Goal: Task Accomplishment & Management: Manage account settings

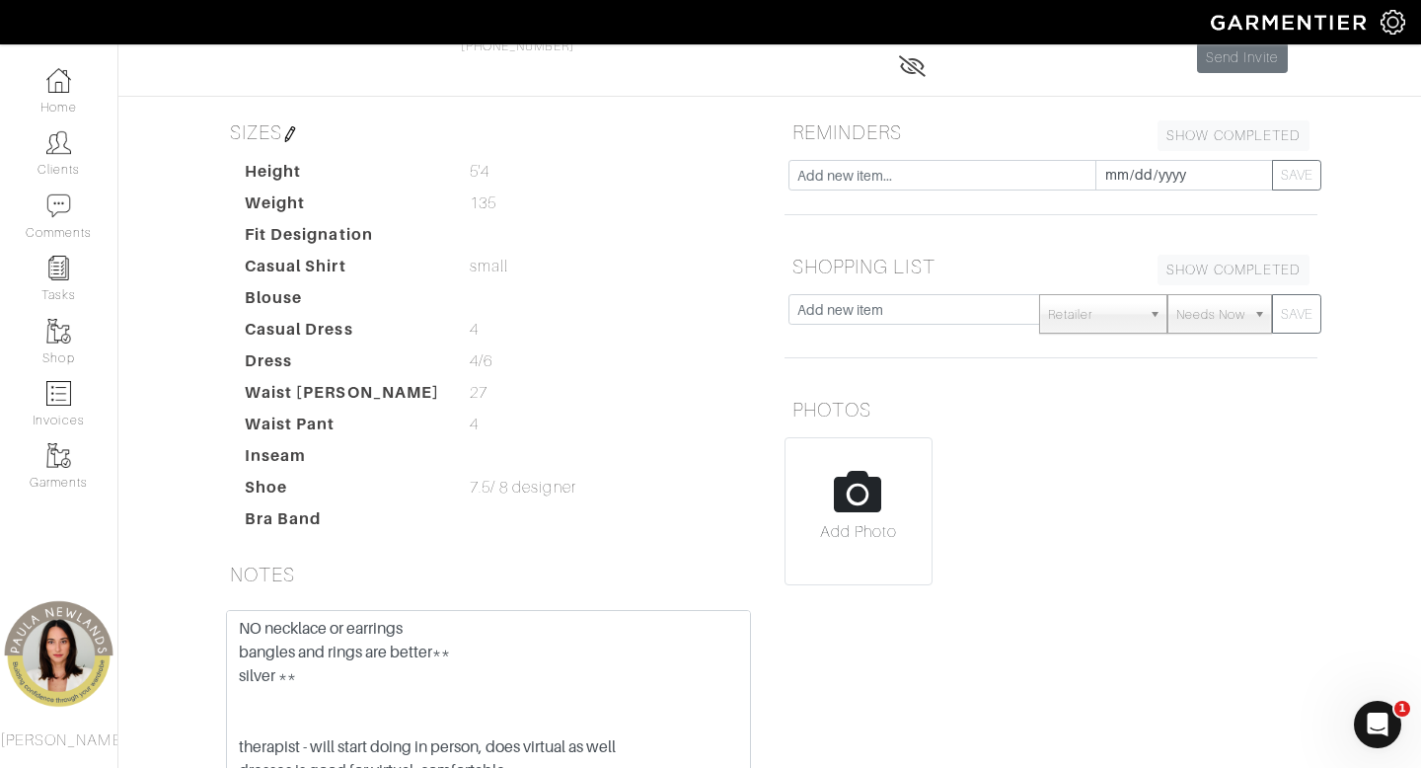
scroll to position [178, 0]
click at [882, 314] on input "text" at bounding box center [914, 310] width 252 height 31
click at [1272, 295] on button "SAVE" at bounding box center [1296, 314] width 49 height 39
type input "beltstee"
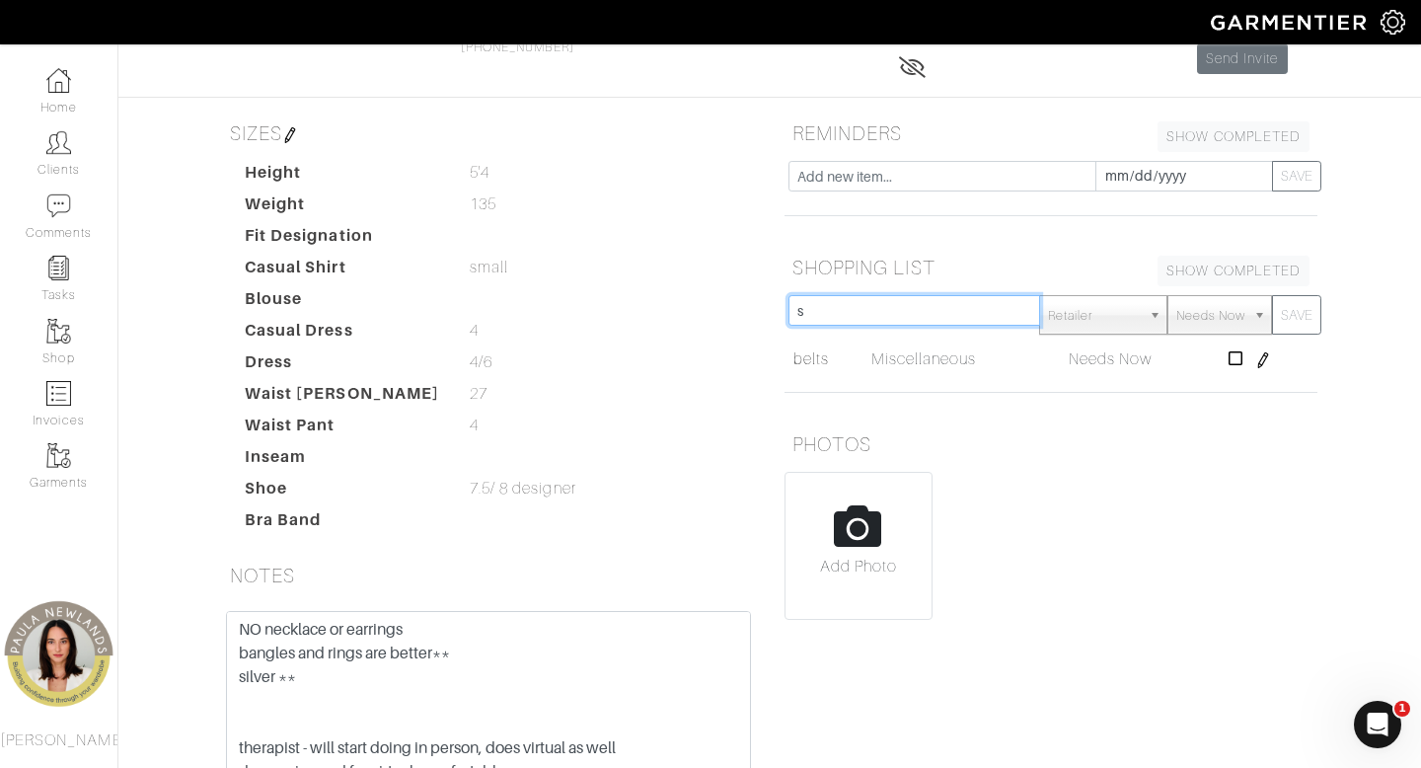
type input "s"
click at [1272, 295] on button "SAVE" at bounding box center [1296, 314] width 49 height 39
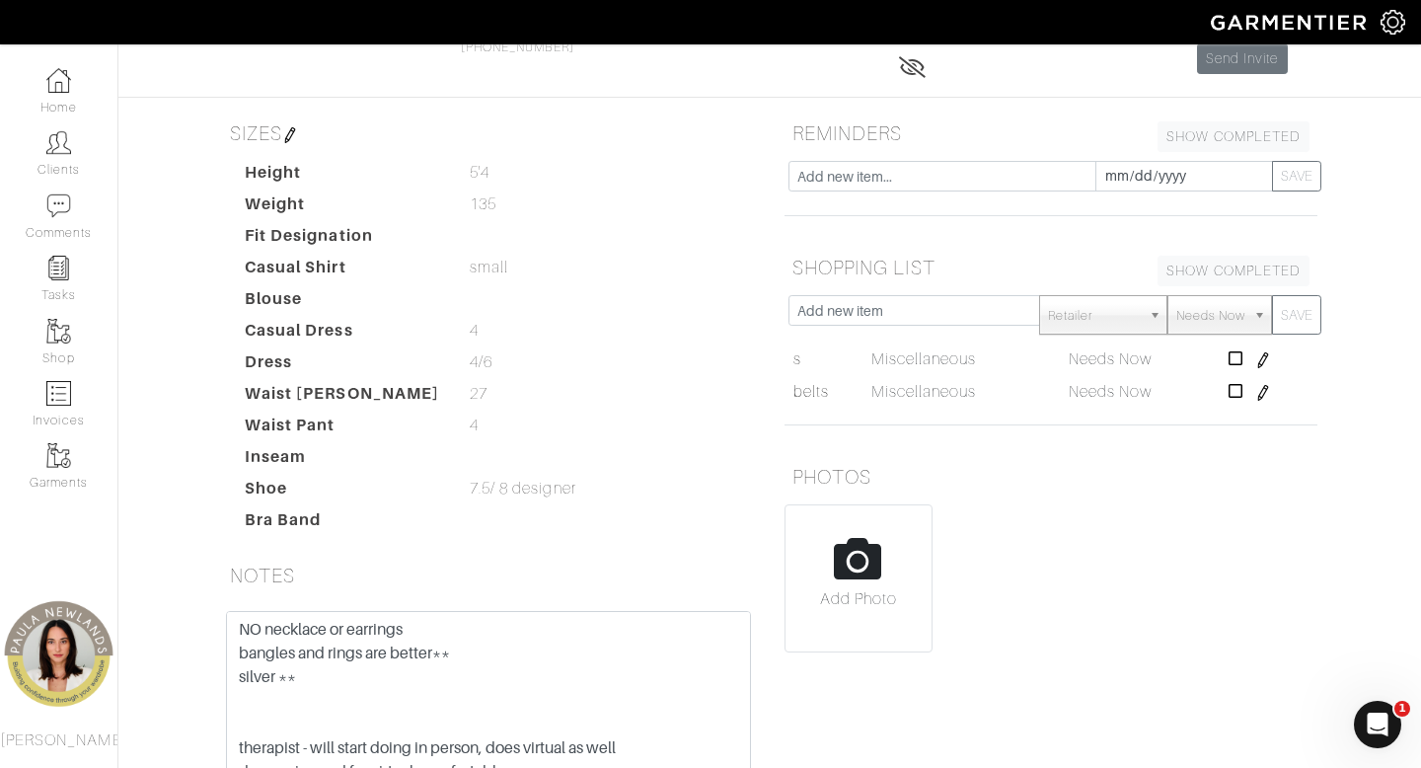
click at [1160, 569] on div "Add Photo" at bounding box center [1050, 578] width 533 height 148
click at [1235, 357] on icon at bounding box center [1235, 358] width 15 height 16
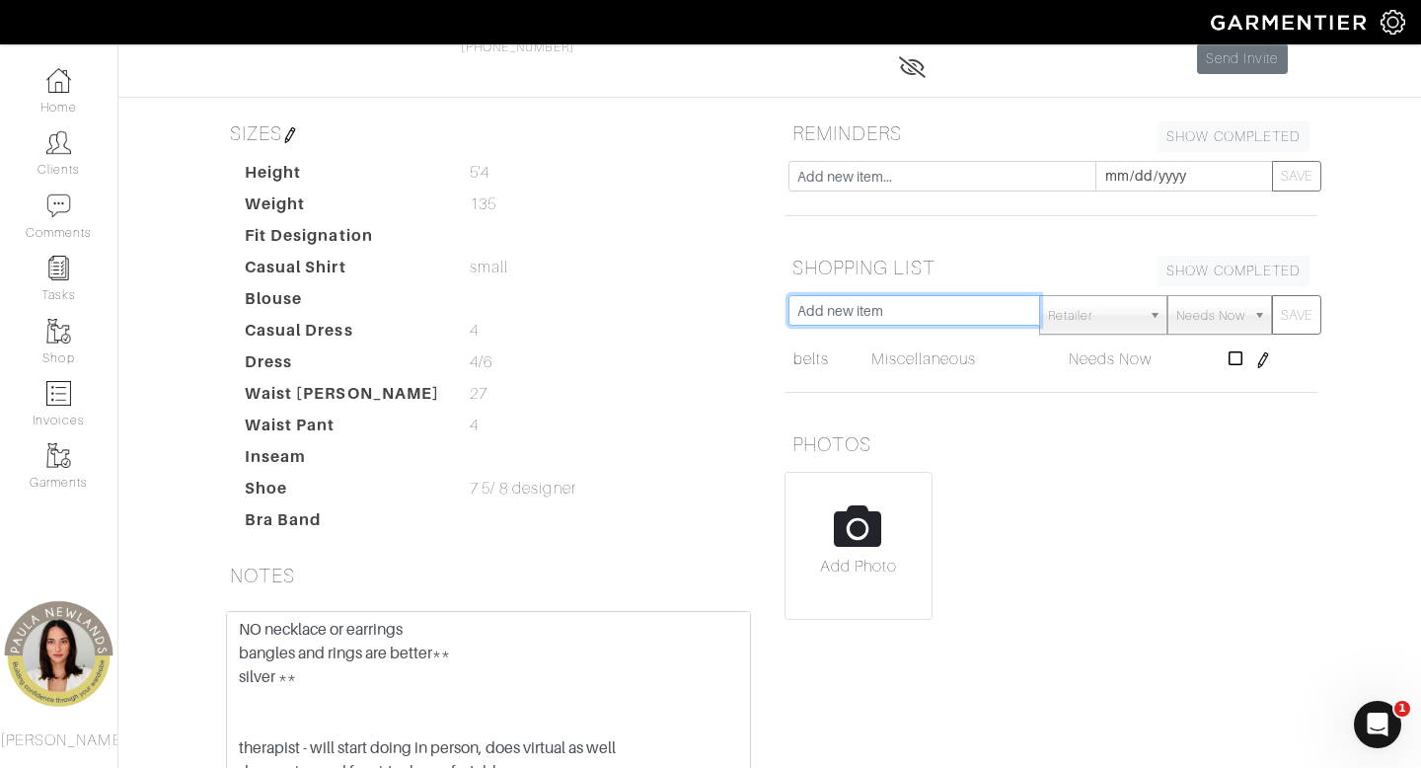
click at [953, 311] on input "text" at bounding box center [914, 310] width 252 height 31
type input "tees"
click at [1272, 295] on button "SAVE" at bounding box center [1296, 314] width 49 height 39
type input "tanks"
click at [1272, 295] on button "SAVE" at bounding box center [1296, 314] width 49 height 39
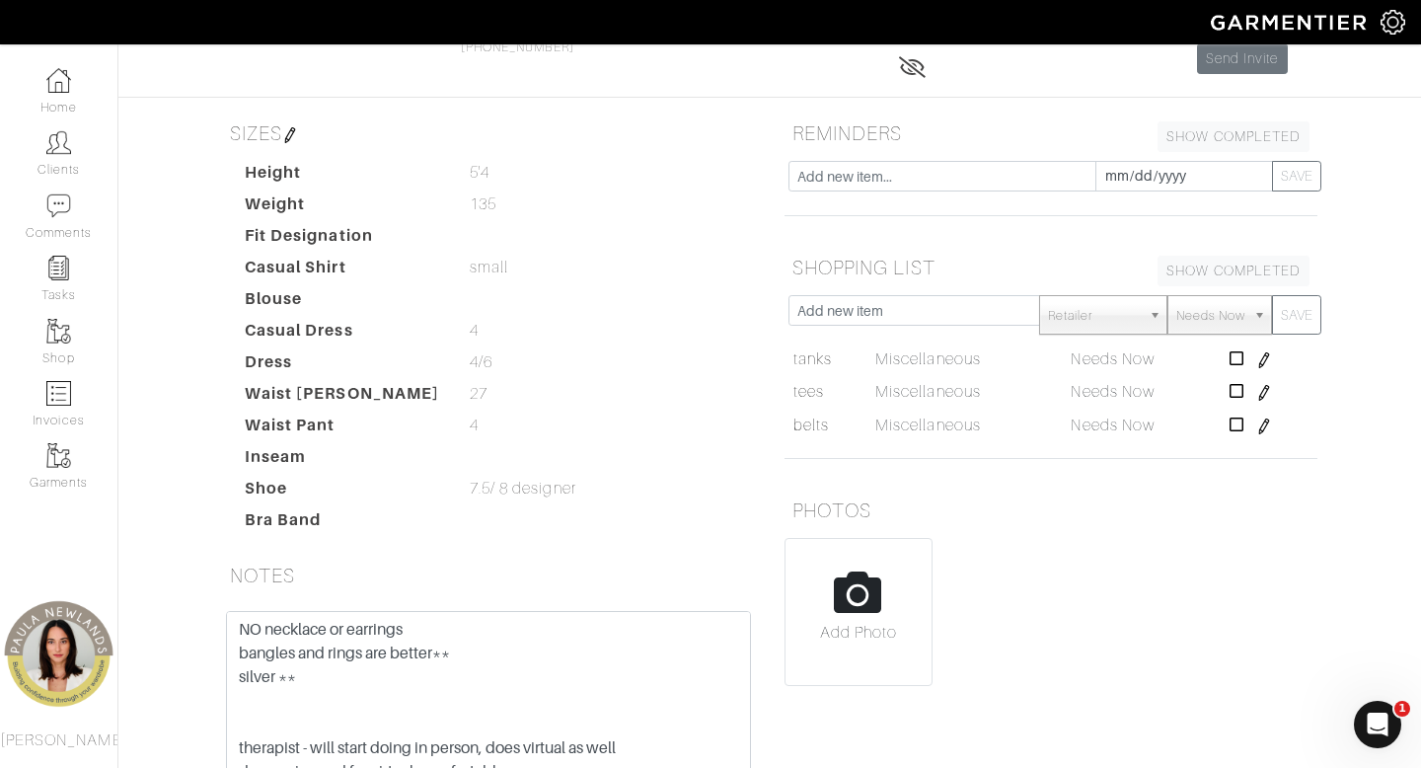
click at [772, 202] on div "[DATE] SAVE" at bounding box center [1051, 192] width 562 height 63
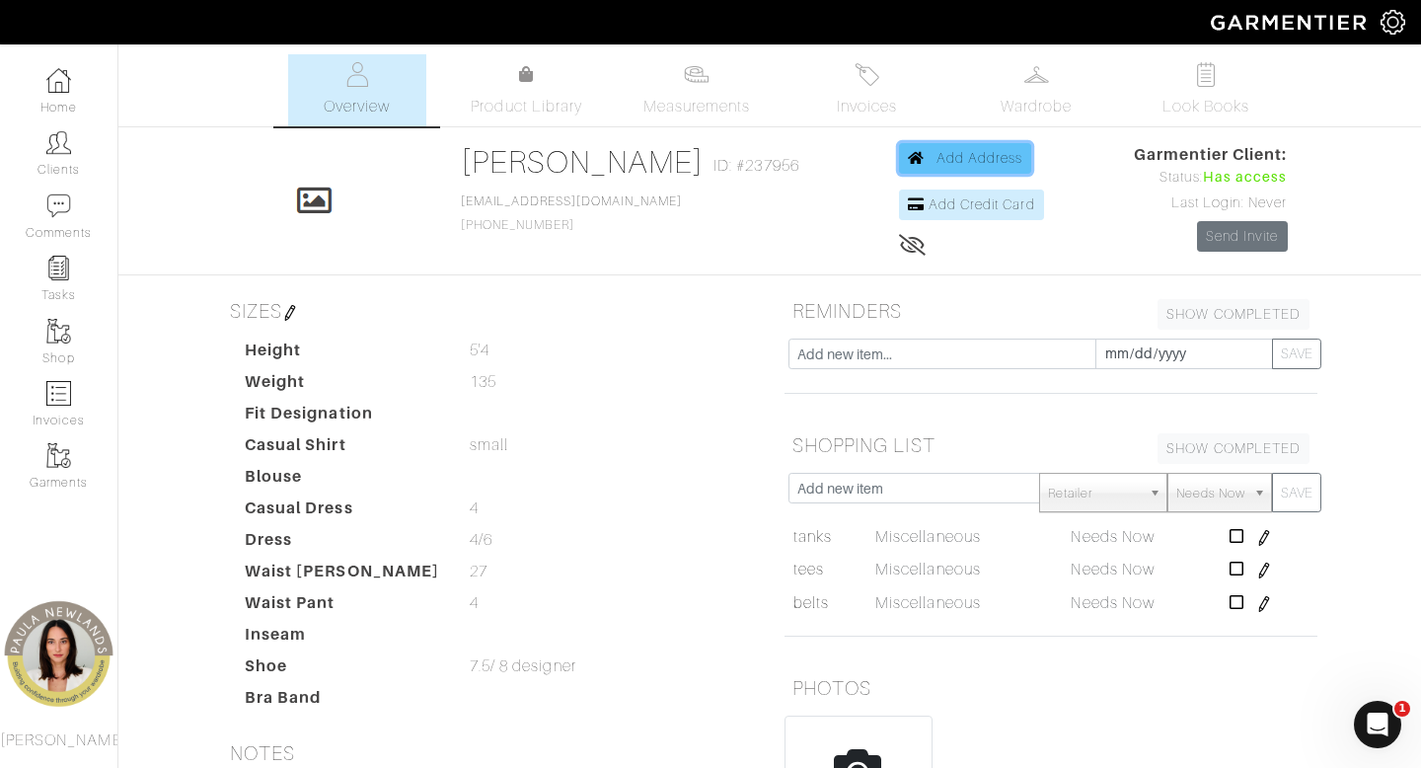
click at [965, 158] on span "Add Address" at bounding box center [979, 158] width 87 height 16
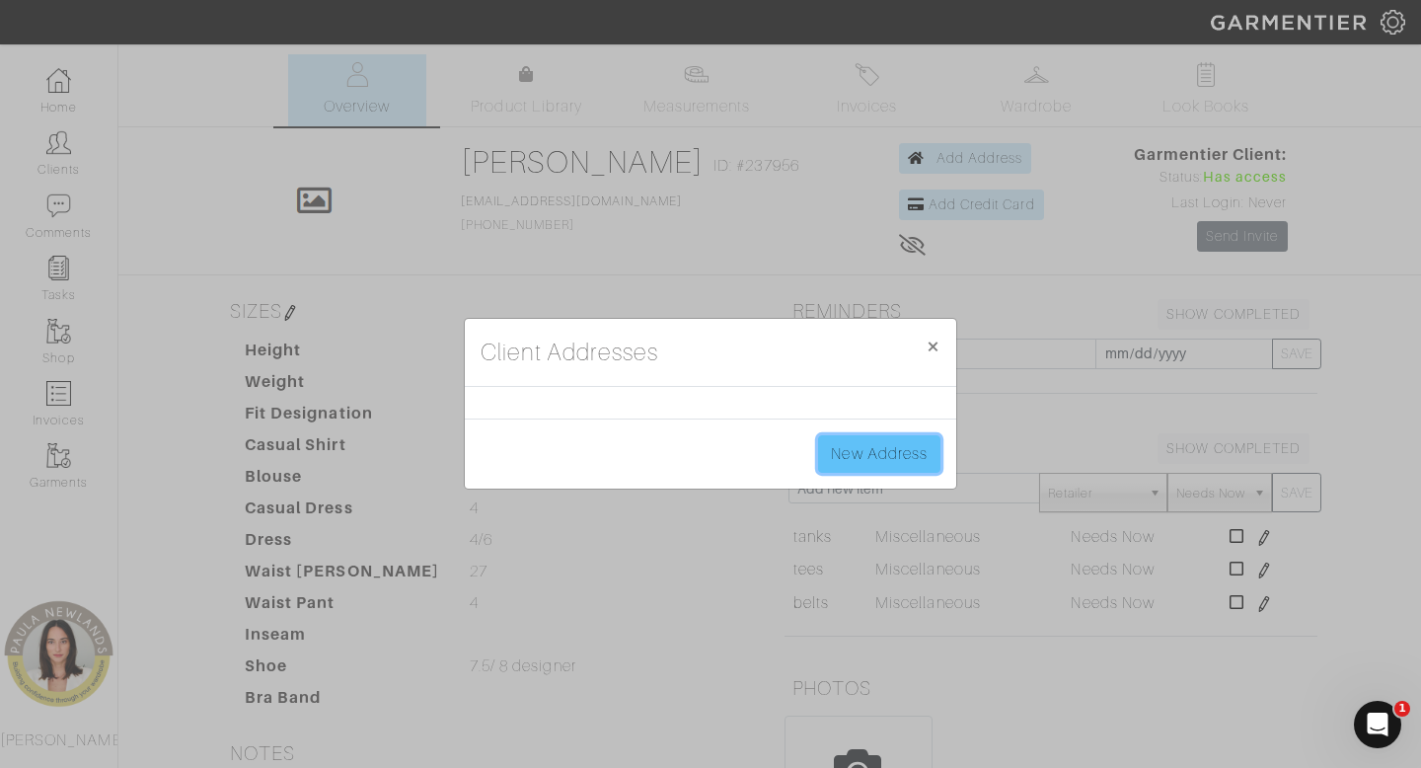
click at [888, 466] on link "New Address" at bounding box center [879, 453] width 122 height 37
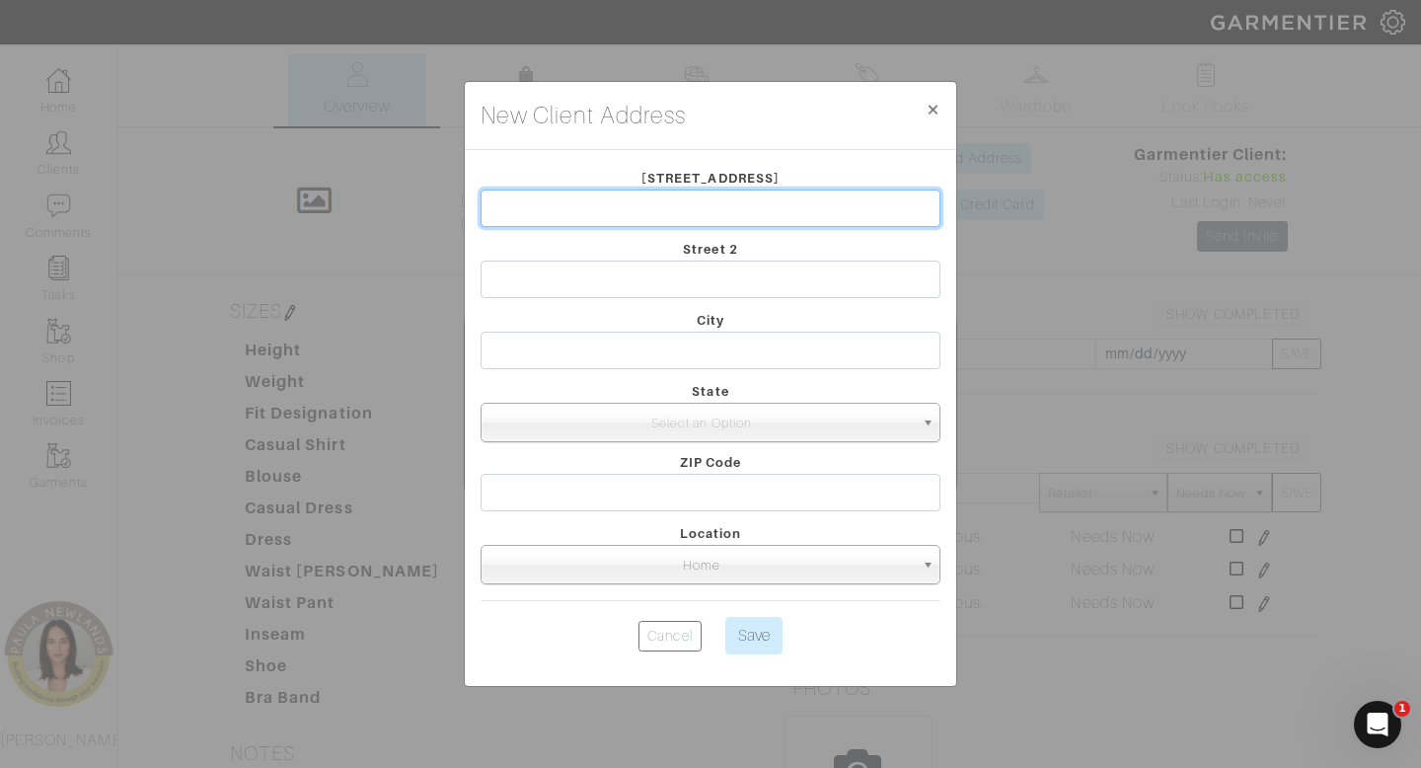
click at [602, 196] on input "text" at bounding box center [710, 207] width 460 height 37
paste input "[STREET_ADDRESS][PERSON_NAME][PERSON_NAME]"
type input "[STREET_ADDRESS][PERSON_NAME][PERSON_NAME]"
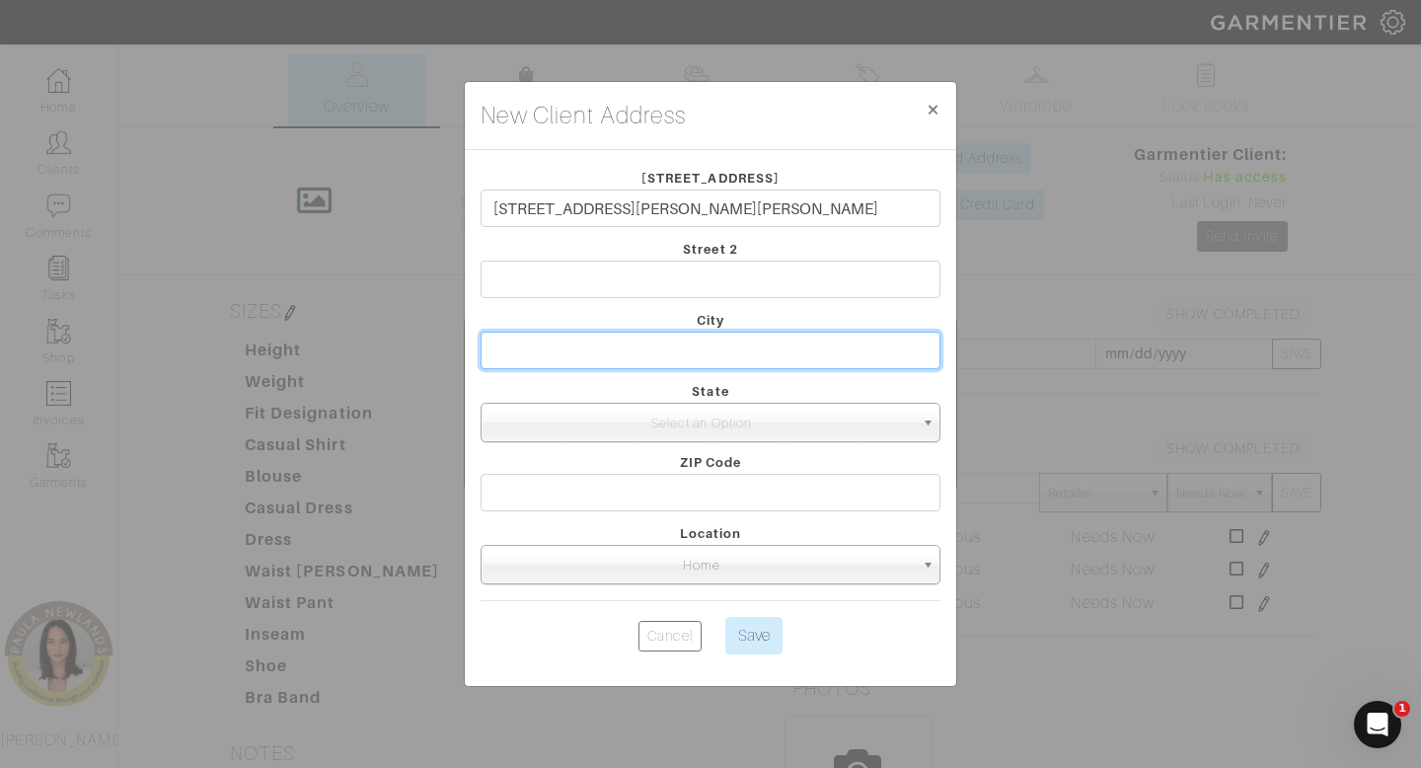
click at [768, 342] on input "text" at bounding box center [710, 349] width 460 height 37
type input "G"
type input "[PERSON_NAME]"
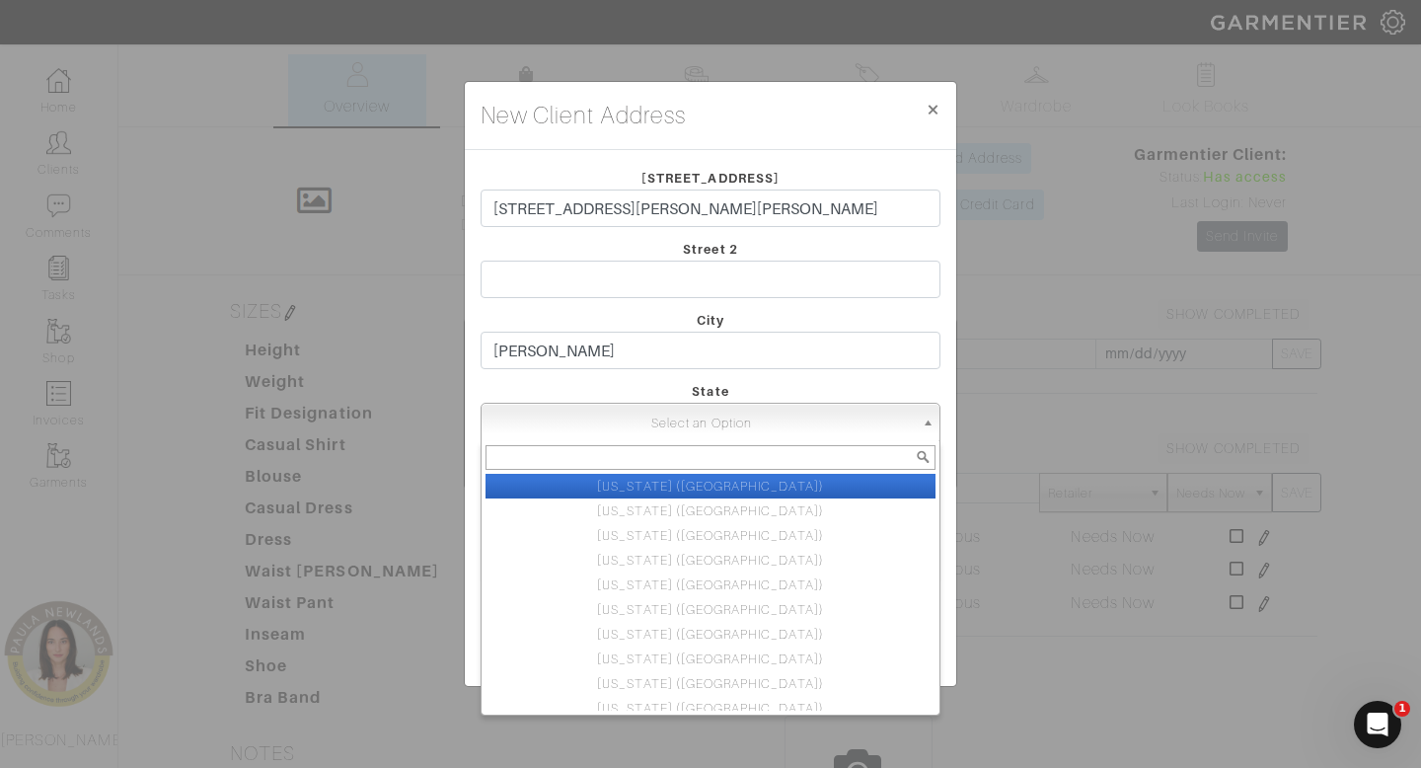
click at [791, 414] on span "Select an Option" at bounding box center [701, 423] width 424 height 39
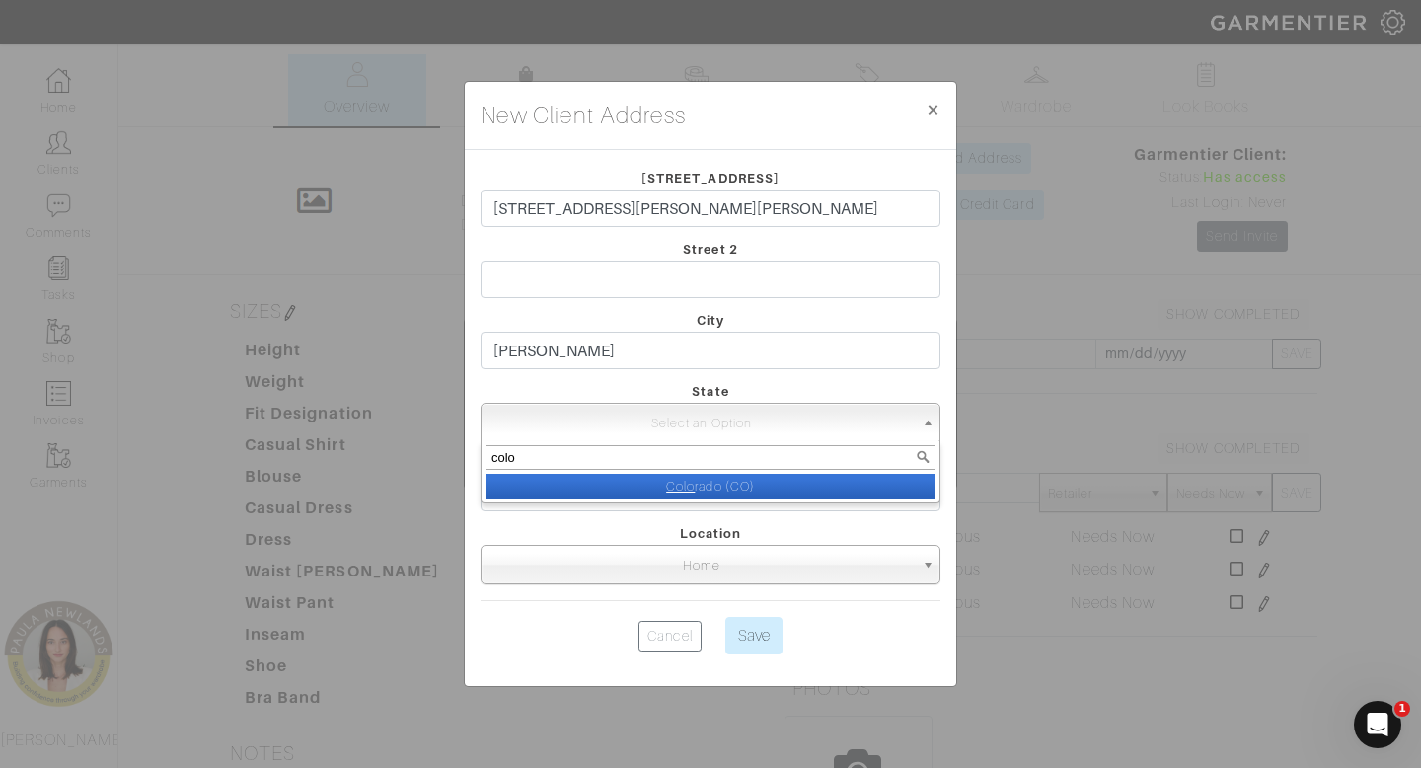
type input "colo"
click at [739, 488] on li "Colo rado (CO)" at bounding box center [710, 486] width 450 height 25
select select "4"
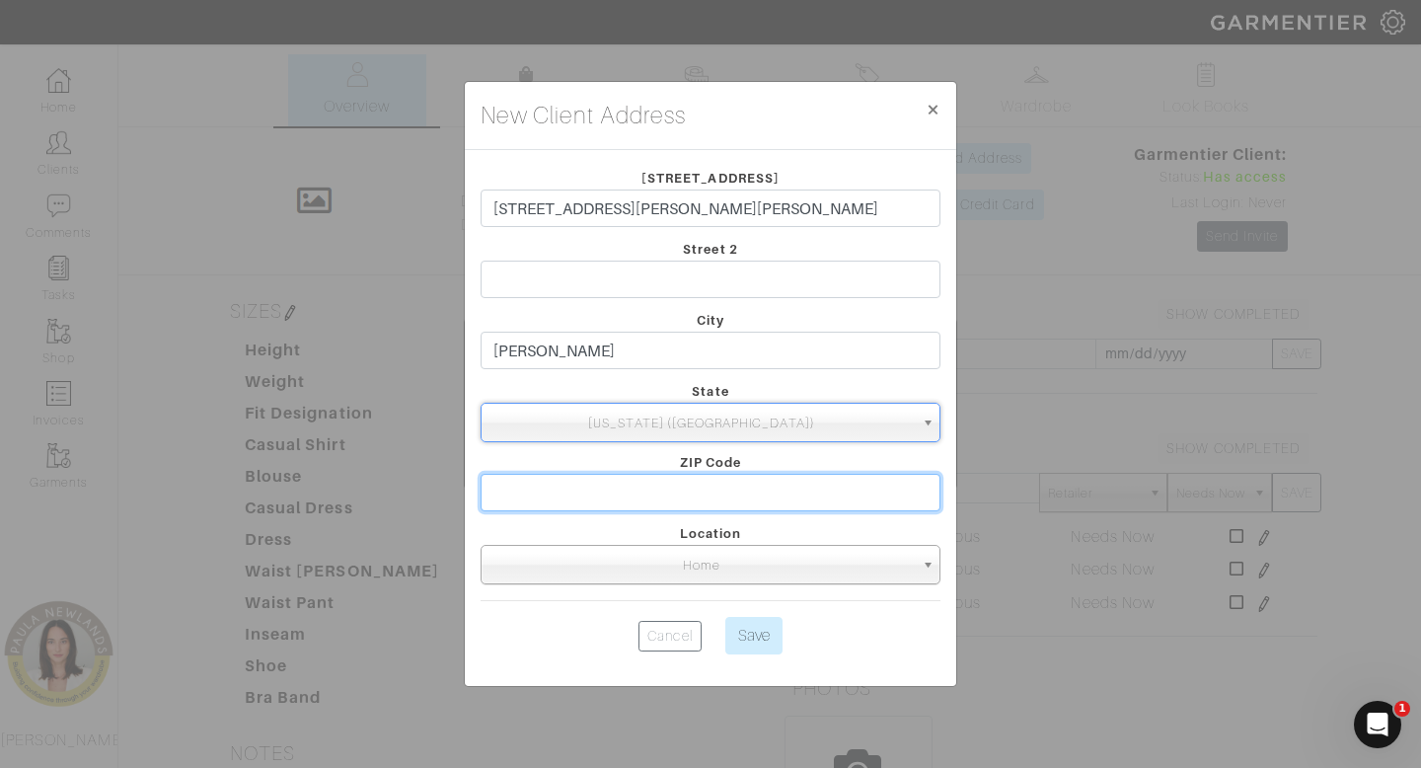
click at [740, 489] on input "text" at bounding box center [710, 492] width 460 height 37
type input "80640"
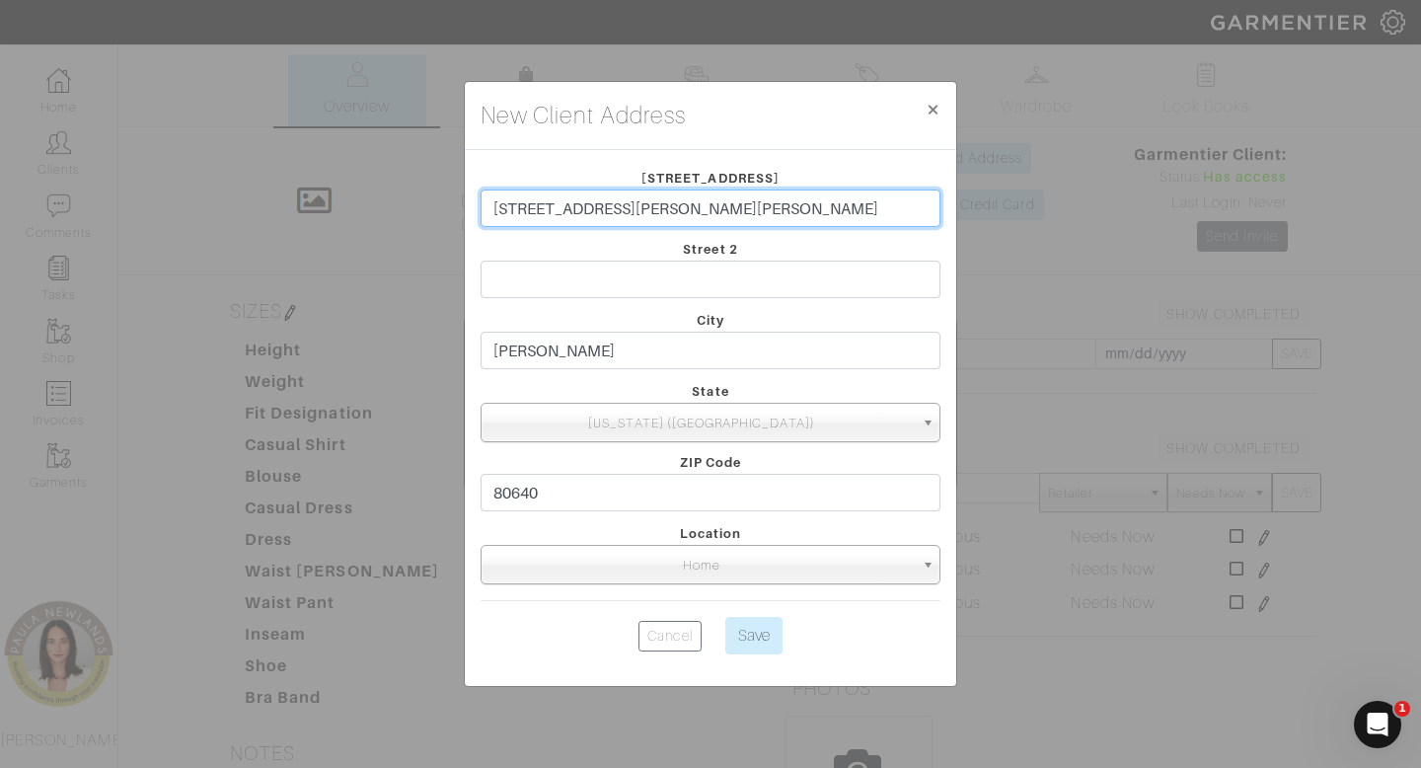
drag, startPoint x: 864, startPoint y: 208, endPoint x: 625, endPoint y: 209, distance: 239.7
click at [625, 210] on input "[STREET_ADDRESS][PERSON_NAME][PERSON_NAME]" at bounding box center [710, 207] width 460 height 37
type input "[STREET_ADDRESS][PERSON_NAME]"
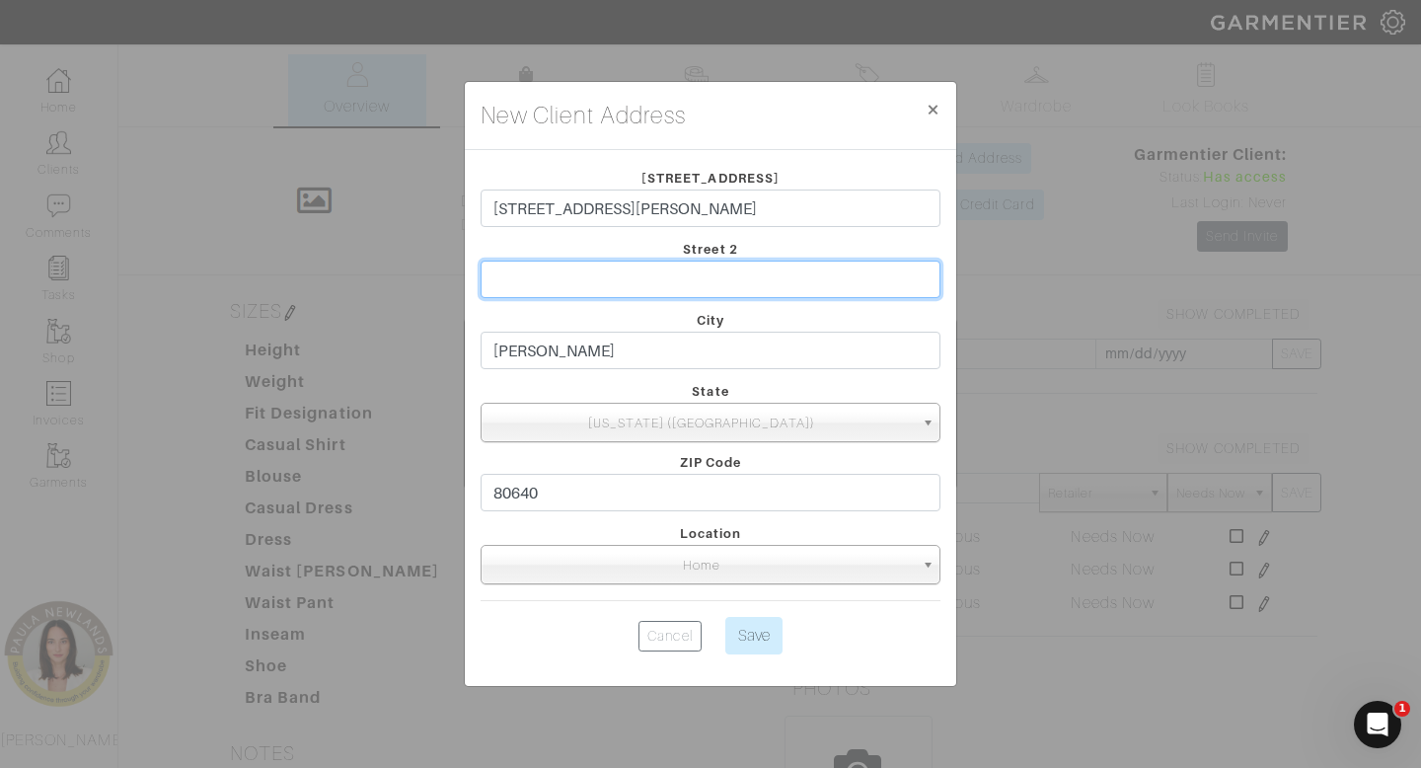
click at [644, 270] on input "text" at bounding box center [710, 278] width 460 height 37
type input "21C"
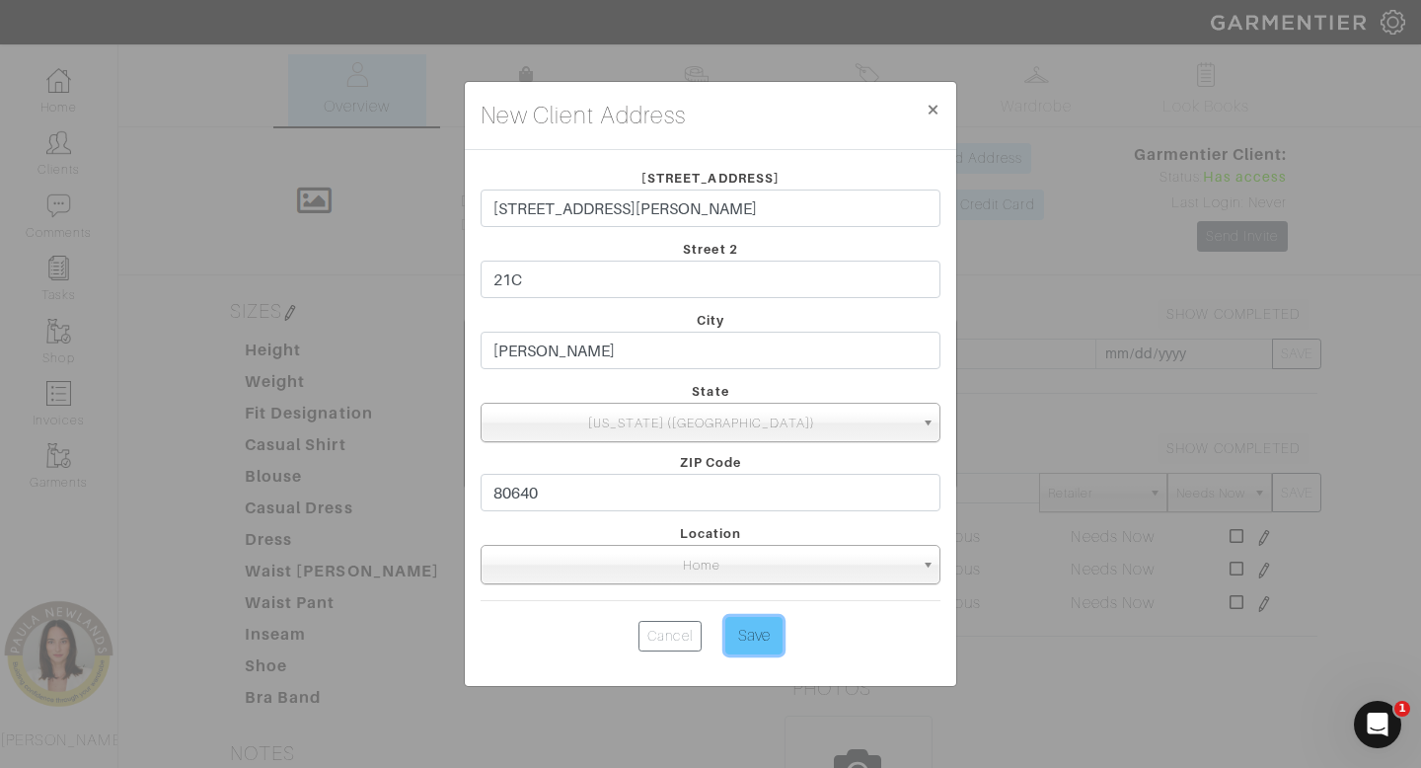
click at [756, 635] on input "Save" at bounding box center [753, 635] width 57 height 37
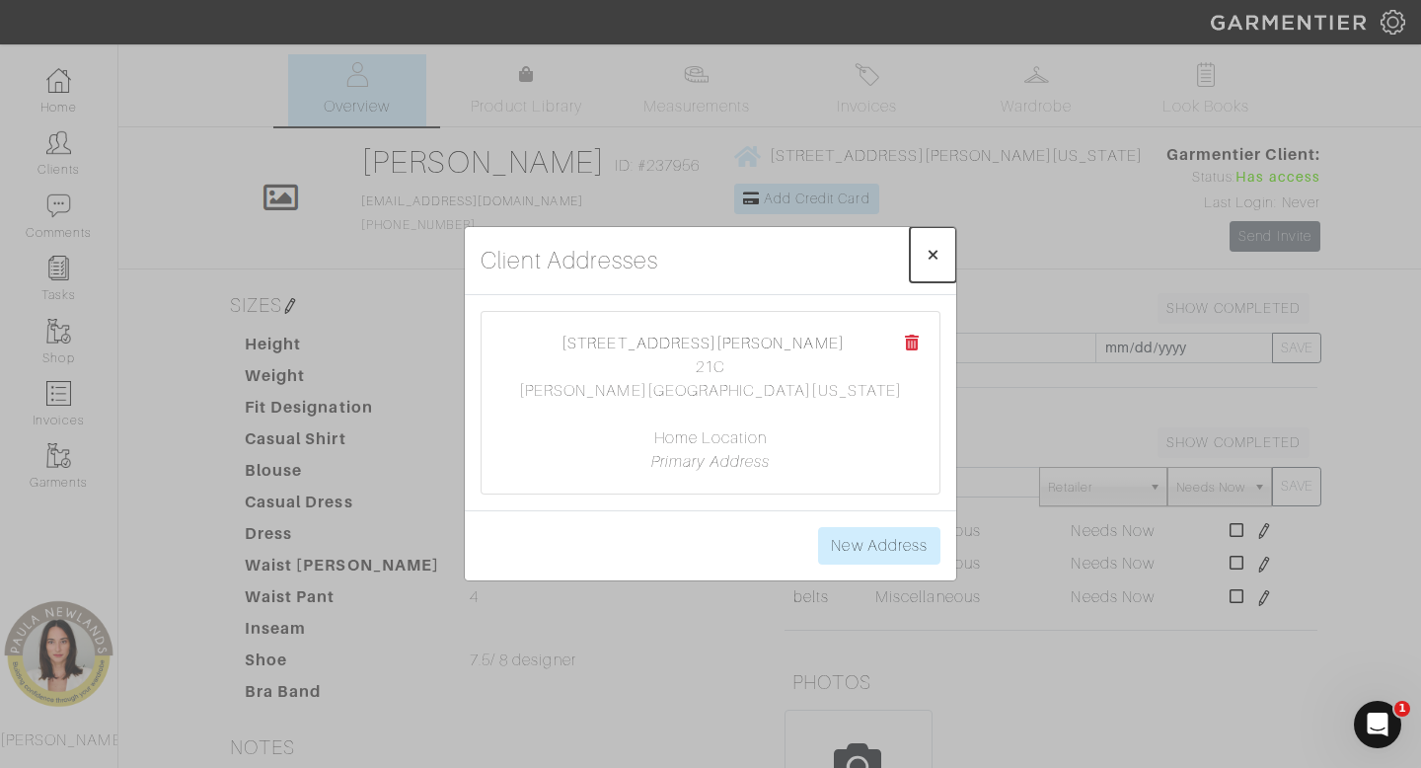
click at [936, 254] on span "×" at bounding box center [932, 254] width 15 height 27
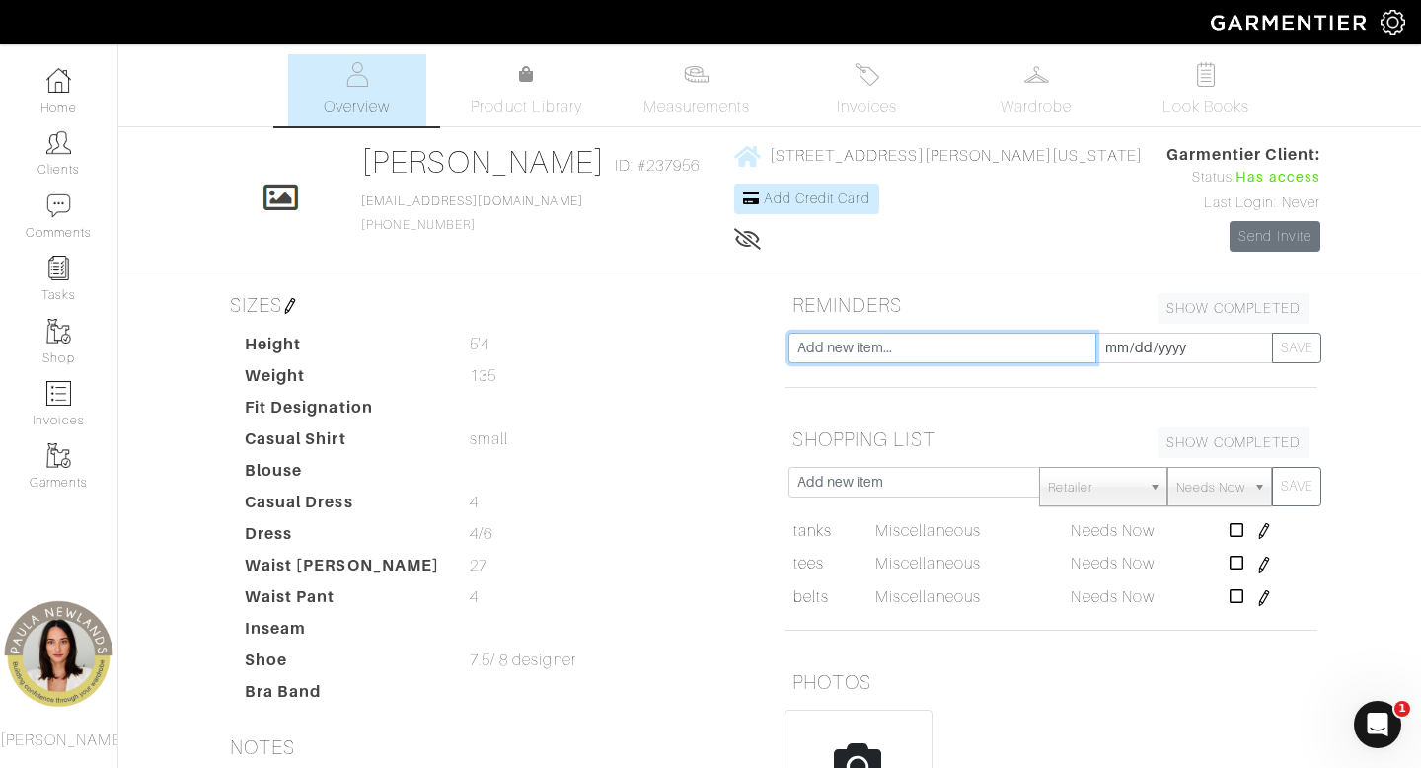
click at [910, 341] on input "text" at bounding box center [942, 347] width 308 height 31
type input "closet edit + styling session"
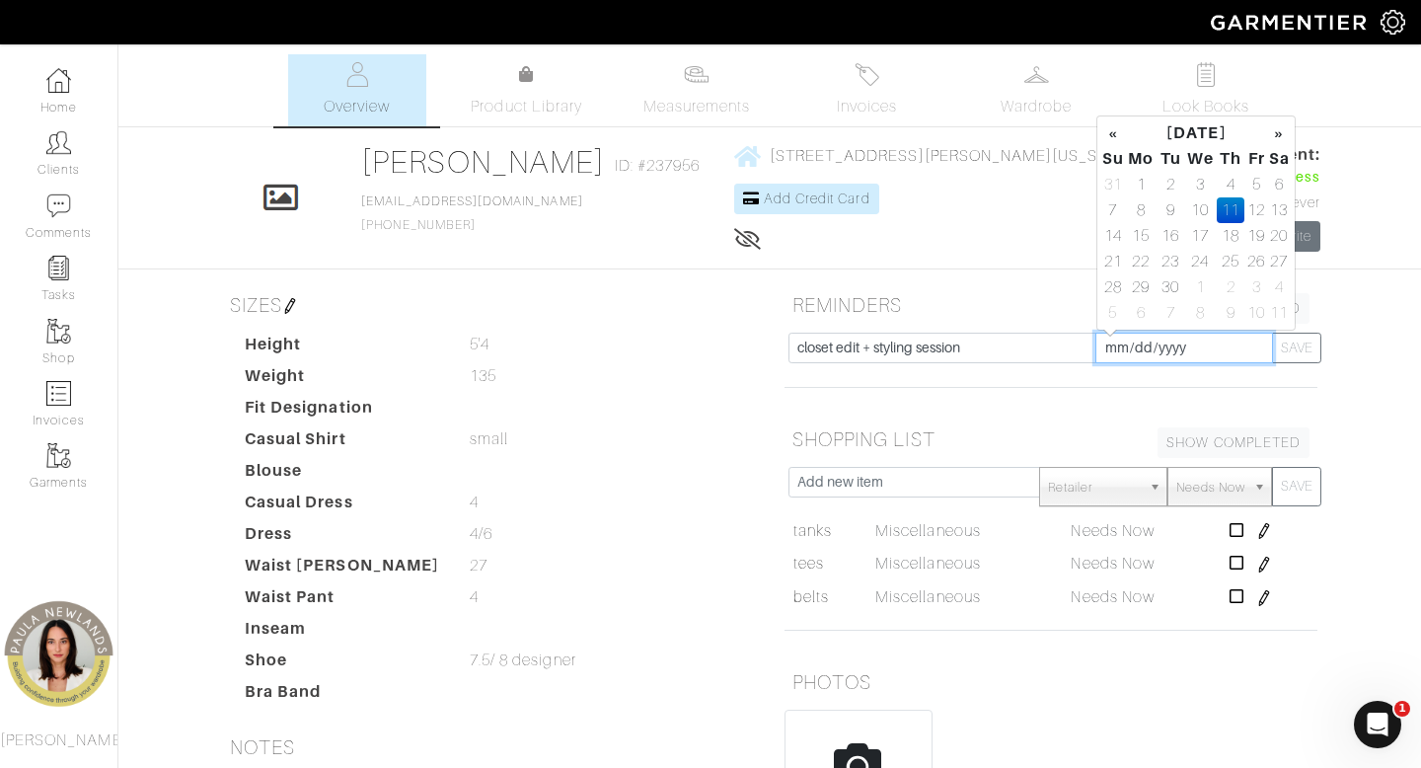
click at [1112, 350] on input "[DATE]" at bounding box center [1184, 347] width 178 height 31
click at [1277, 136] on th "»" at bounding box center [1279, 133] width 23 height 26
click at [1278, 138] on th "»" at bounding box center [1279, 133] width 23 height 26
click at [1280, 141] on th "»" at bounding box center [1279, 133] width 23 height 26
click at [1281, 143] on th "»" at bounding box center [1279, 133] width 23 height 26
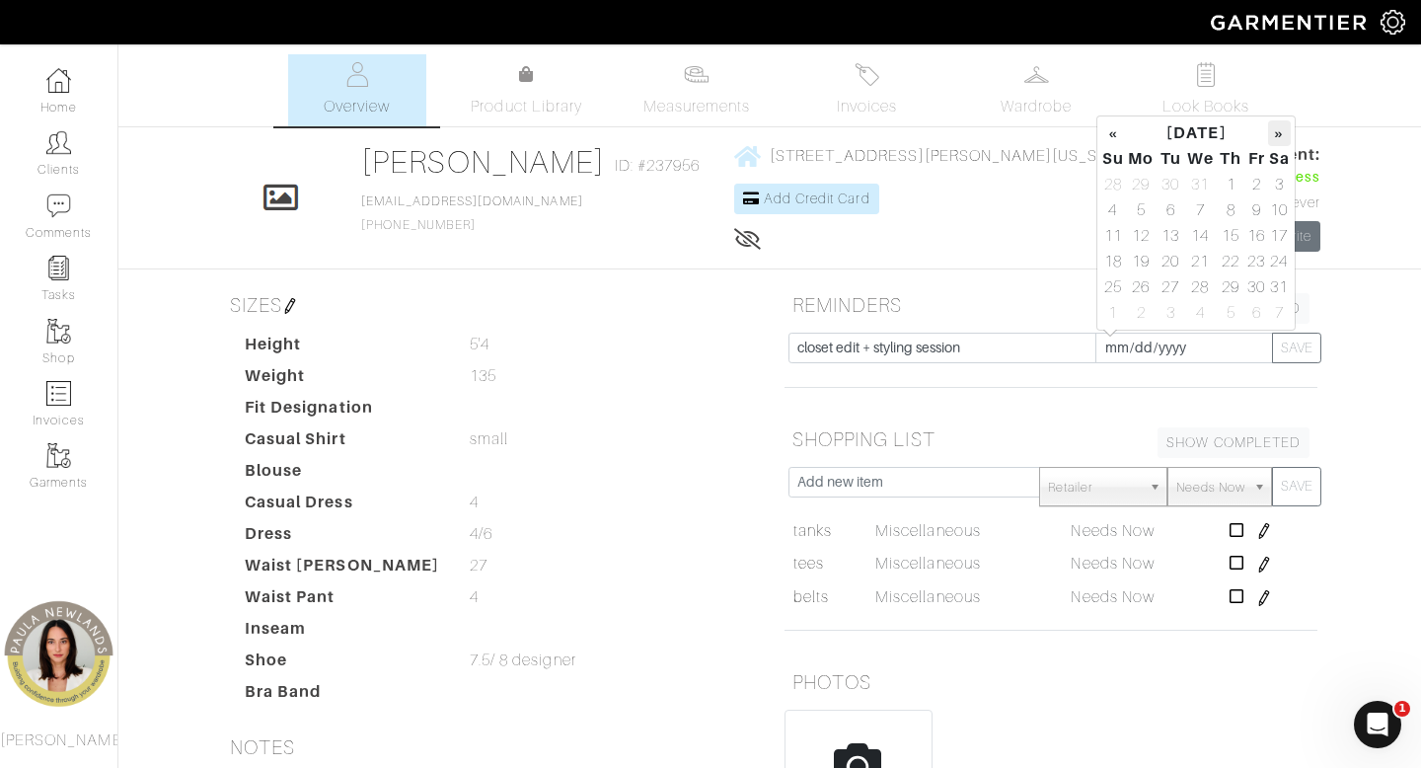
click at [1282, 144] on th "»" at bounding box center [1279, 133] width 23 height 26
click at [1171, 211] on td "3" at bounding box center [1170, 210] width 27 height 26
type input "[DATE]"
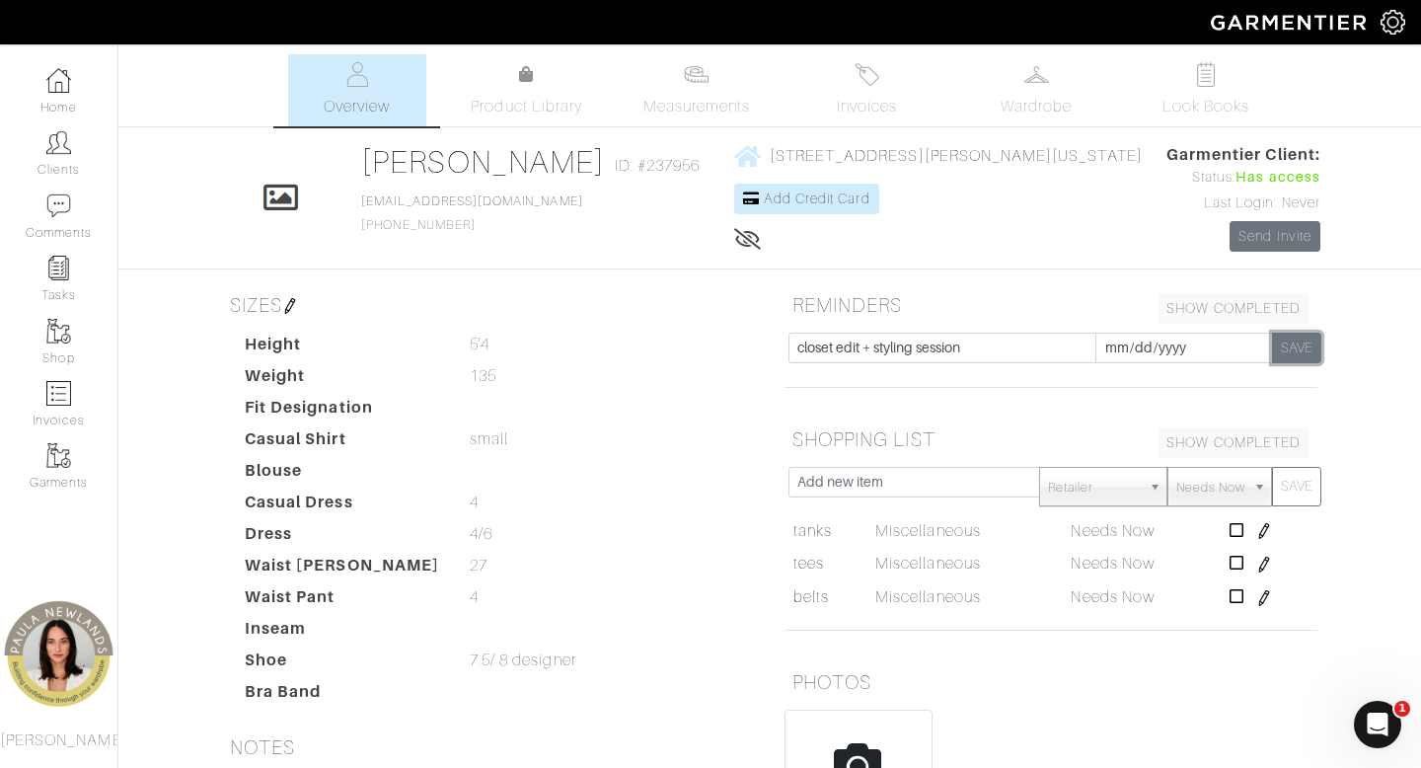
click at [1298, 349] on button "SAVE" at bounding box center [1296, 347] width 49 height 31
type input "[DATE]"
